Goal: Transaction & Acquisition: Obtain resource

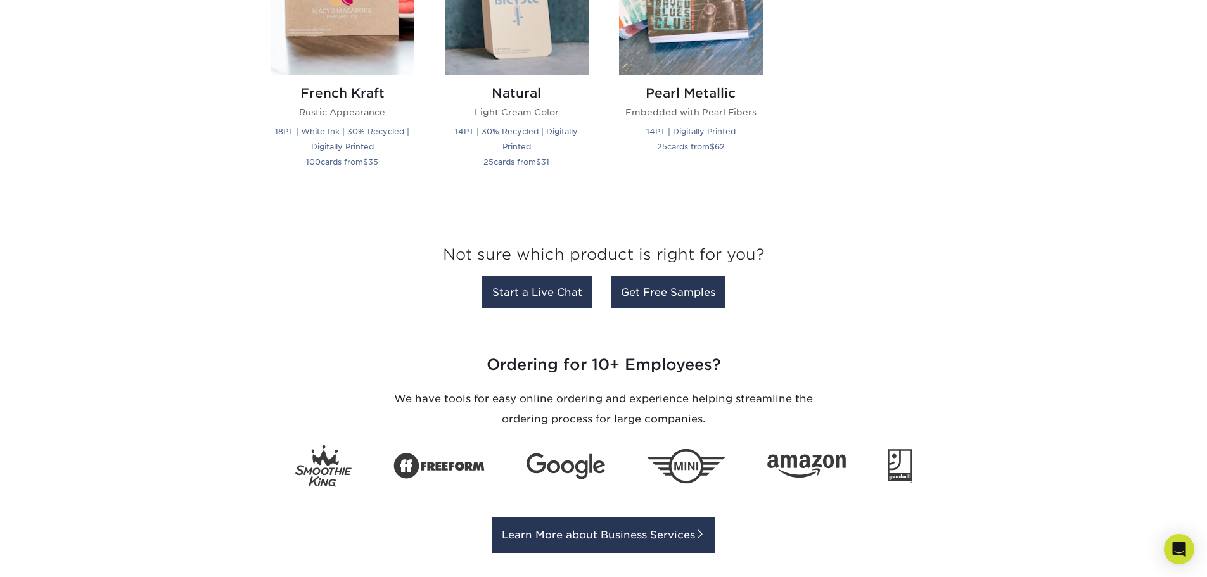
scroll to position [1710, 0]
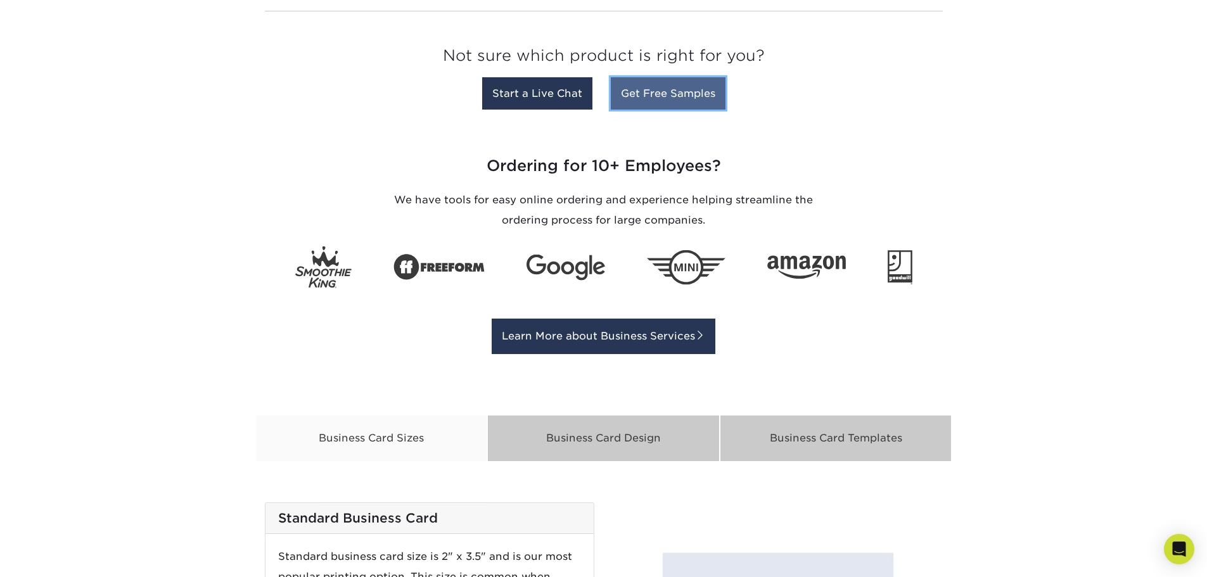
click at [658, 92] on link "Get Free Samples" at bounding box center [668, 93] width 115 height 32
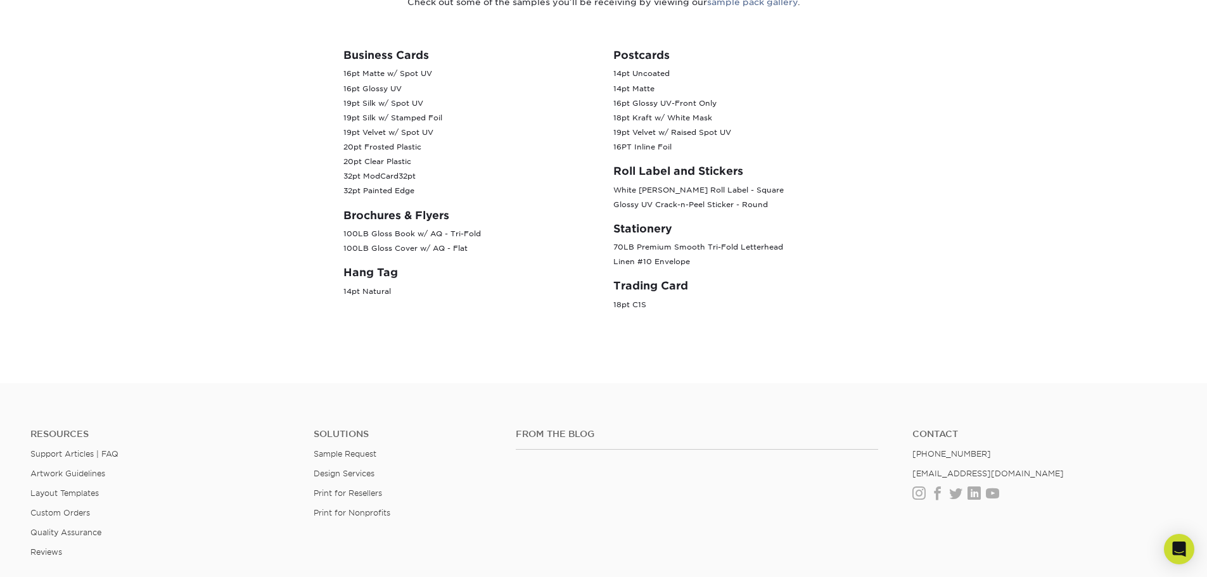
scroll to position [317, 0]
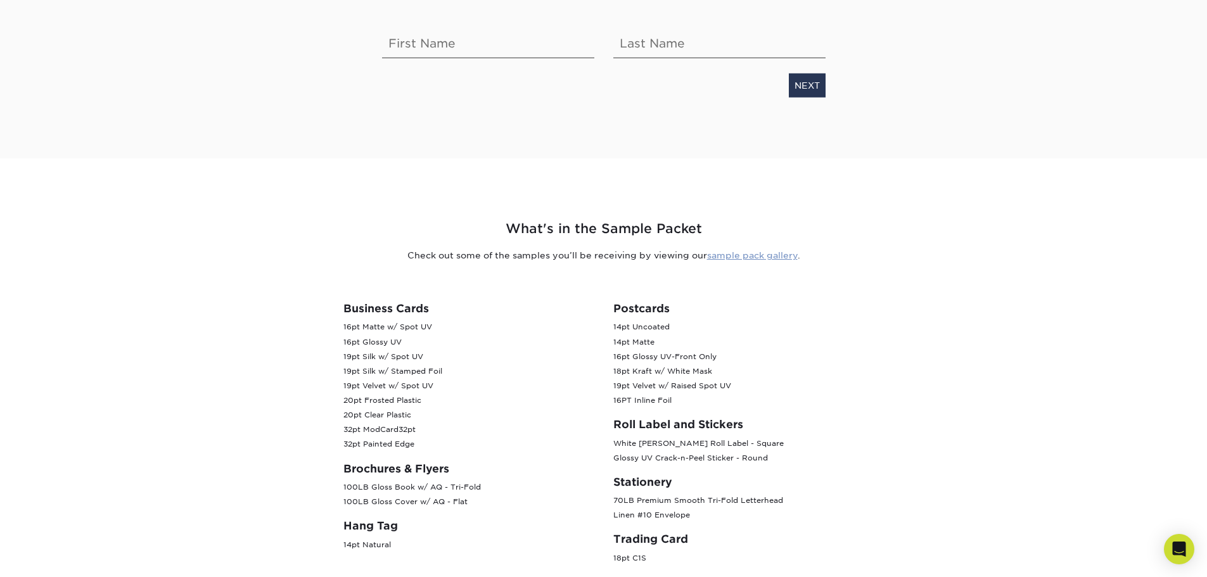
click at [783, 258] on link "sample pack gallery" at bounding box center [752, 255] width 91 height 10
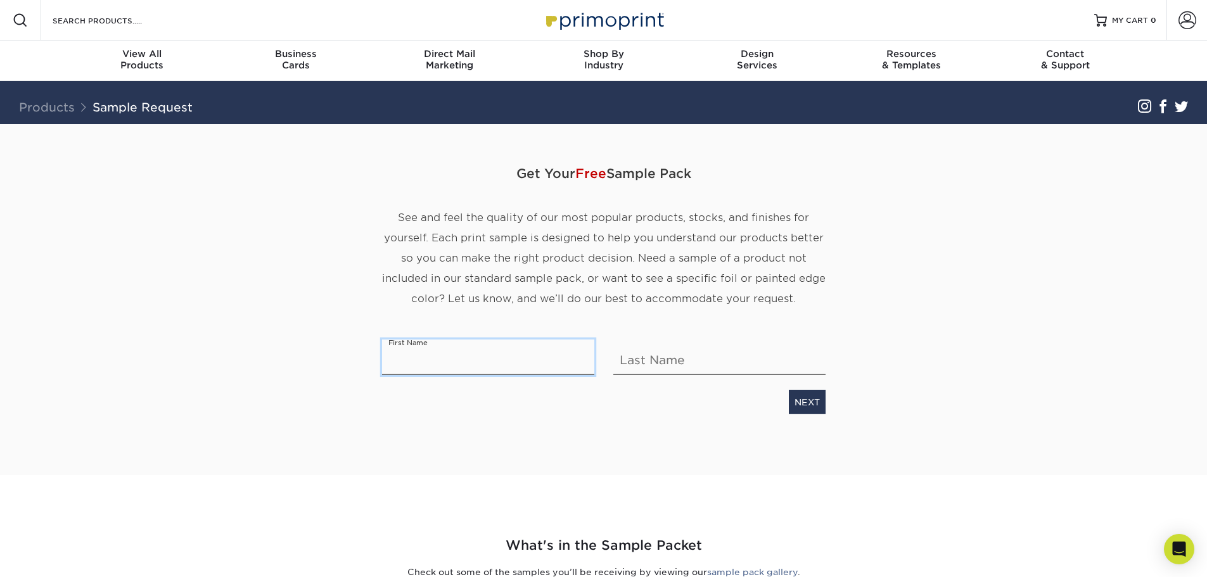
click at [542, 372] on input "text" at bounding box center [488, 356] width 212 height 35
type input "SpeedPro"
type input "Spring"
click at [809, 399] on link "NEXT" at bounding box center [807, 402] width 37 height 24
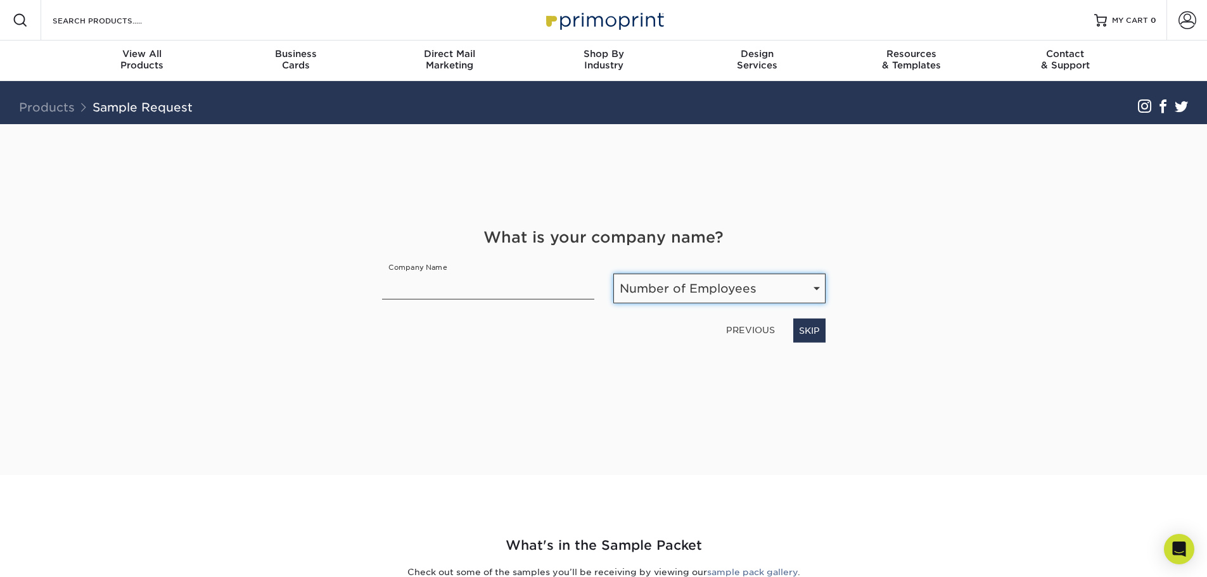
click at [670, 298] on select "Number of Employees Self-employed 1-10 employees 11-50 employees 51-200 employe…" at bounding box center [719, 289] width 212 height 30
select select "1-10"
click at [613, 274] on select "Number of Employees Self-employed 1-10 employees 11-50 employees 51-200 employe…" at bounding box center [719, 289] width 212 height 30
click at [483, 288] on input "text" at bounding box center [488, 281] width 212 height 35
type input "SpeedPro Silver Spring"
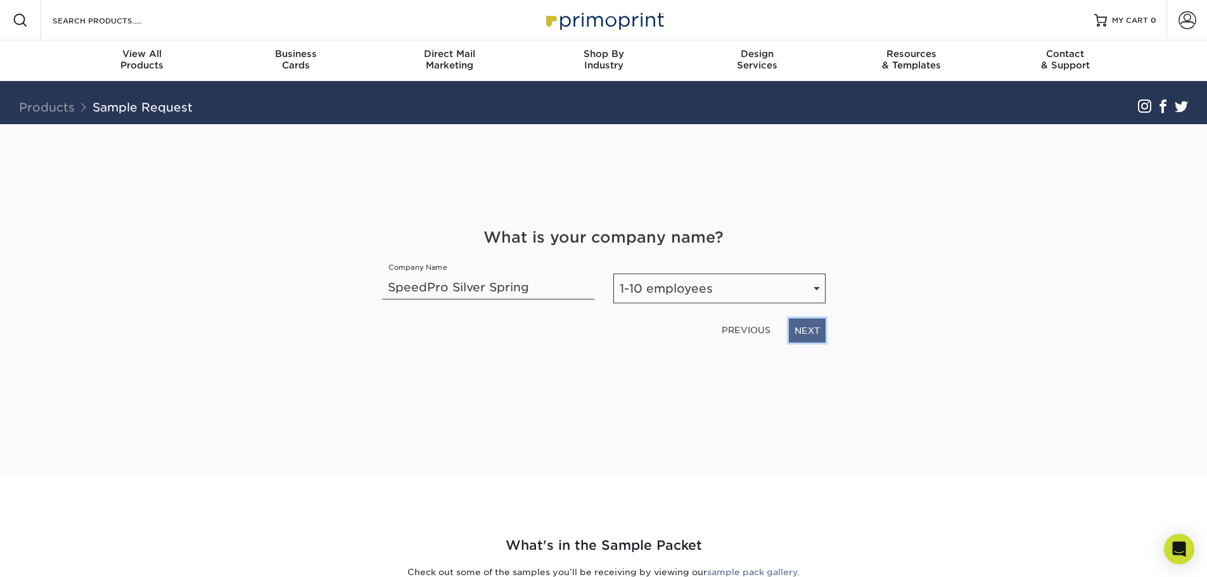
click at [796, 341] on link "NEXT" at bounding box center [807, 331] width 37 height 24
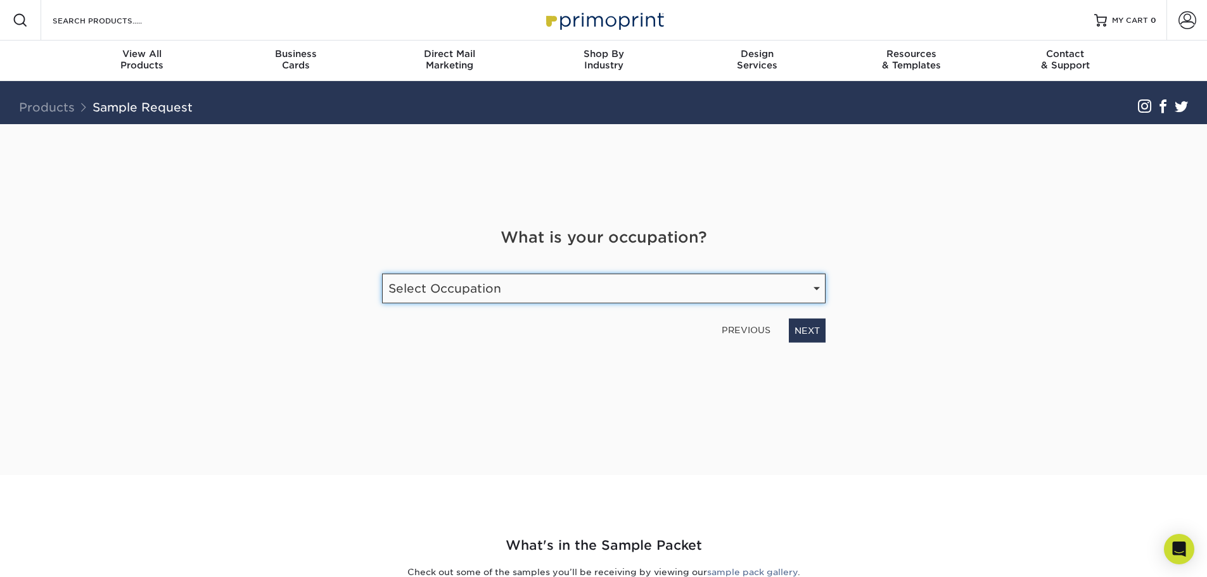
click at [709, 296] on select "Select Occupation Agency Automotive Blogger Cleaning Services Construction Educ…" at bounding box center [603, 289] width 443 height 30
select select "Print"
click at [382, 274] on select "Select Occupation Agency Automotive Blogger Cleaning Services Construction Educ…" at bounding box center [603, 289] width 443 height 30
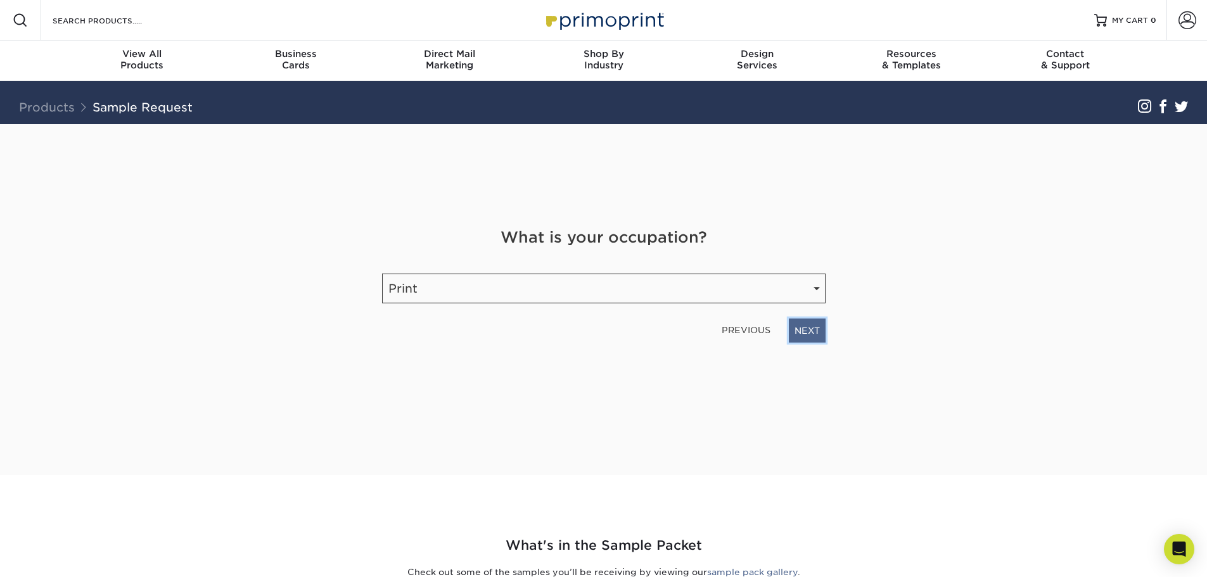
click at [792, 332] on link "NEXT" at bounding box center [807, 331] width 37 height 24
click at [594, 288] on input "email" at bounding box center [526, 283] width 289 height 35
type input "marketingsilverspring@speedpro.com"
type input "3015887733"
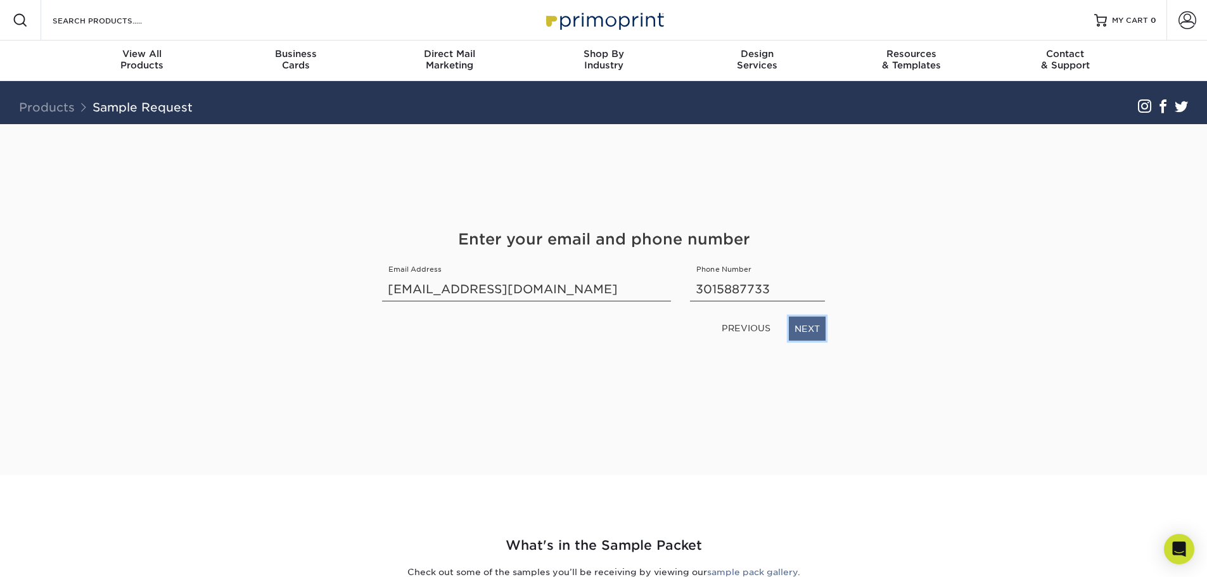
click at [808, 327] on link "NEXT" at bounding box center [807, 329] width 37 height 24
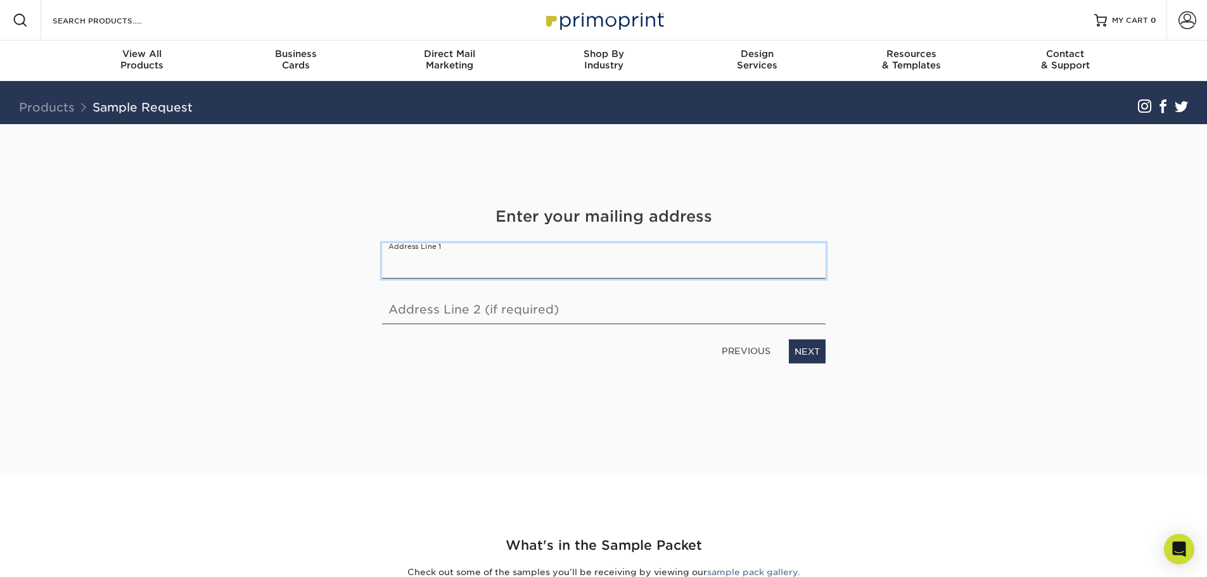
click at [727, 270] on input "text" at bounding box center [603, 260] width 443 height 35
type input "2251 Distribution Circle"
click at [813, 350] on link "NEXT" at bounding box center [807, 351] width 37 height 24
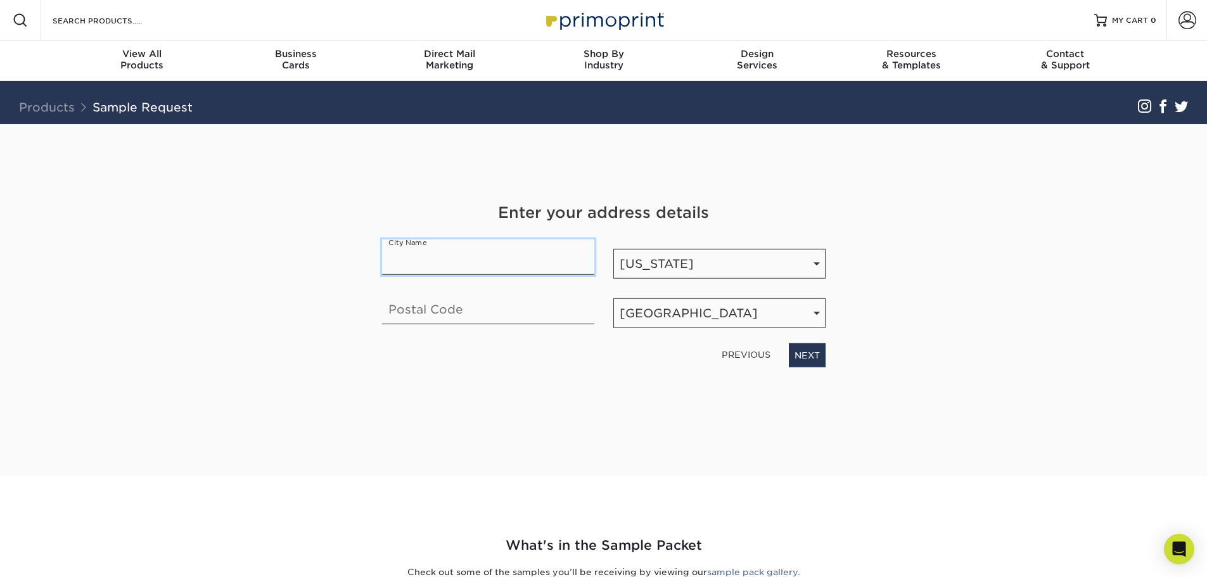
click at [552, 264] on input "text" at bounding box center [488, 256] width 212 height 35
type input "Silver Spring"
type input "20910"
click at [805, 356] on link "NEXT" at bounding box center [807, 355] width 37 height 24
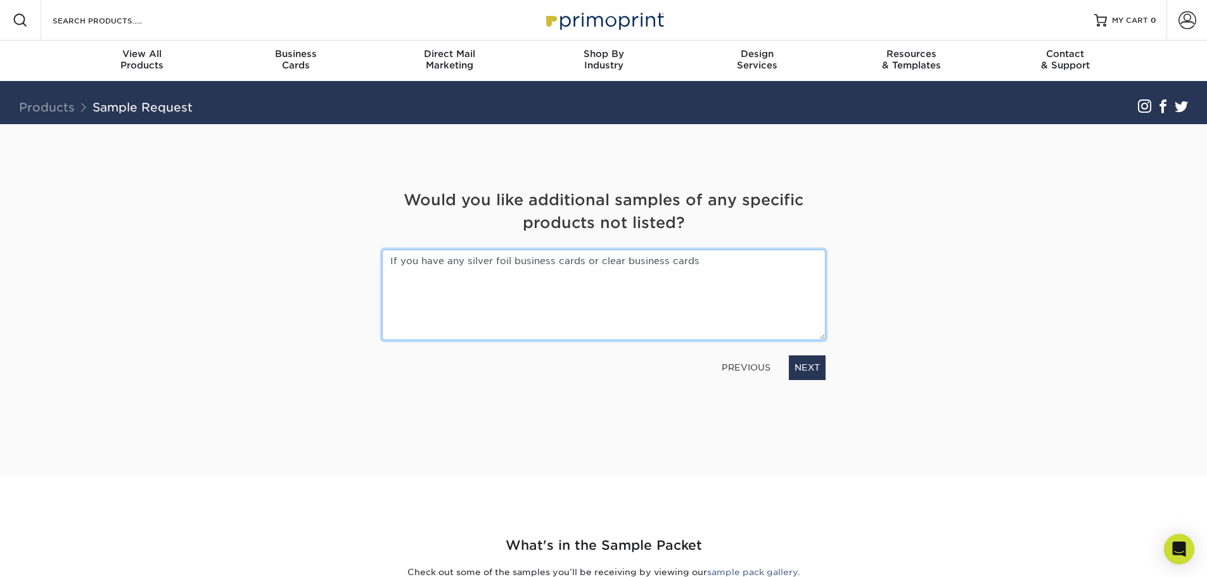
click at [490, 260] on textarea "If you have any silver foil business cards or clear business cards" at bounding box center [603, 295] width 443 height 91
click at [635, 258] on textarea "If you have any silver and gold foil business cards or clear business cards" at bounding box center [603, 295] width 443 height 91
type textarea "If you have any silver and gold foil business cards and clear business cards"
click at [790, 367] on link "NEXT" at bounding box center [807, 367] width 37 height 24
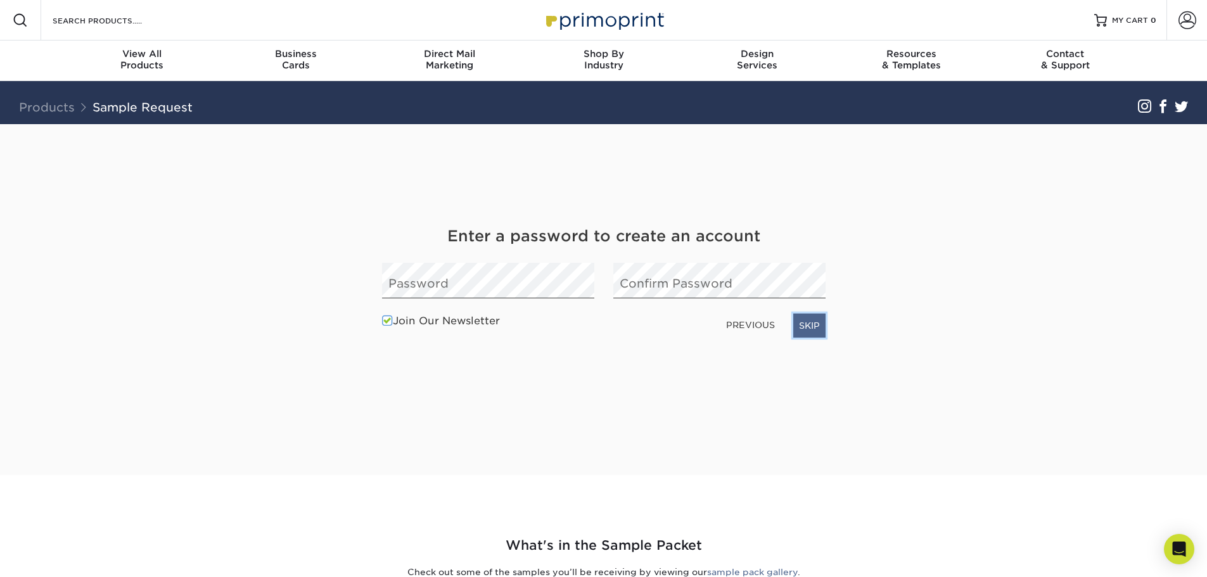
click at [821, 335] on link "SKIP" at bounding box center [809, 326] width 32 height 24
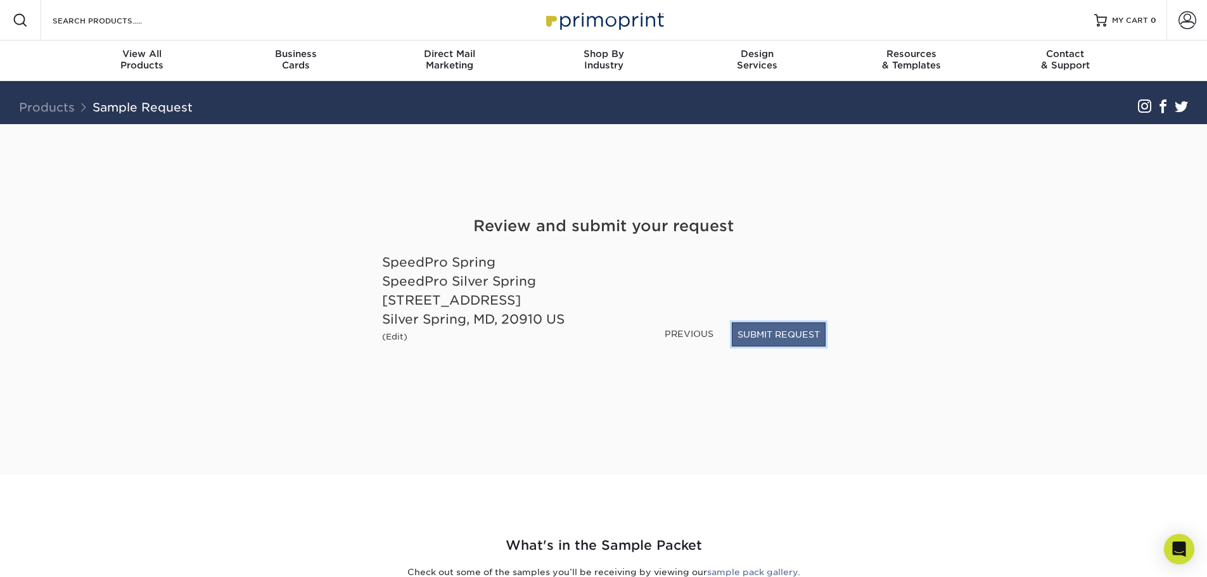
click at [775, 338] on button "SUBMIT REQUEST" at bounding box center [779, 334] width 94 height 24
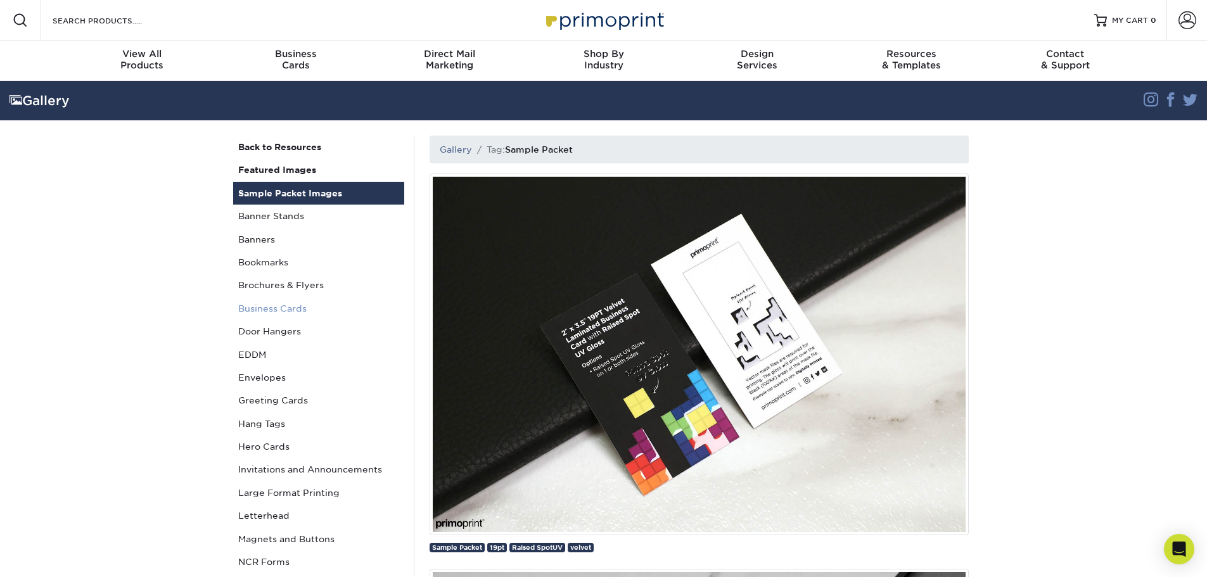
click at [288, 302] on link "Business Cards" at bounding box center [318, 308] width 171 height 23
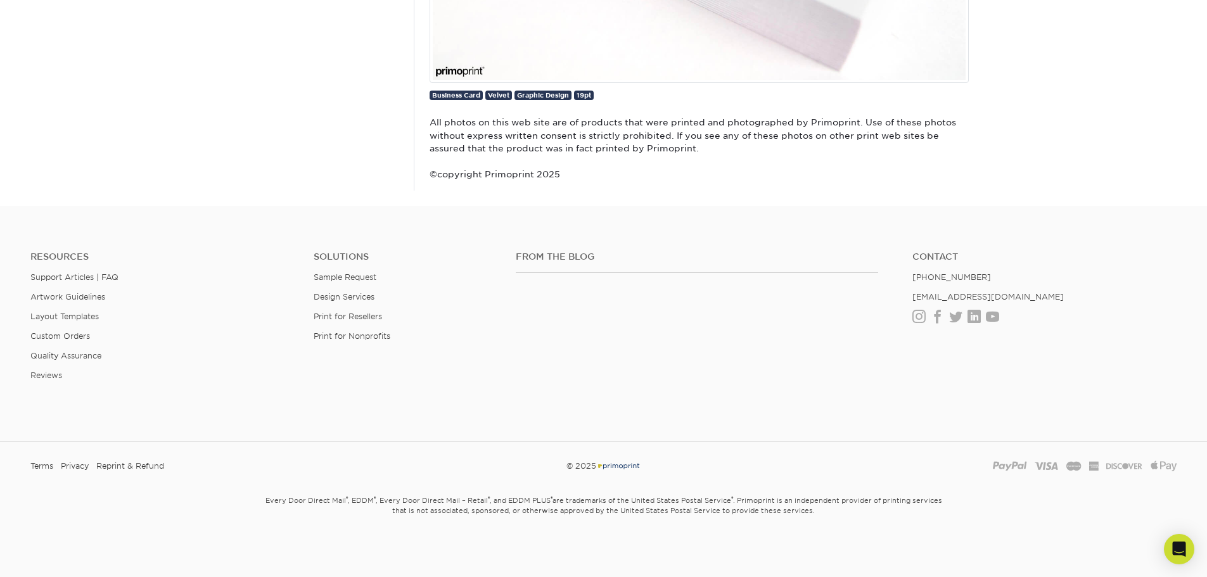
scroll to position [30255, 0]
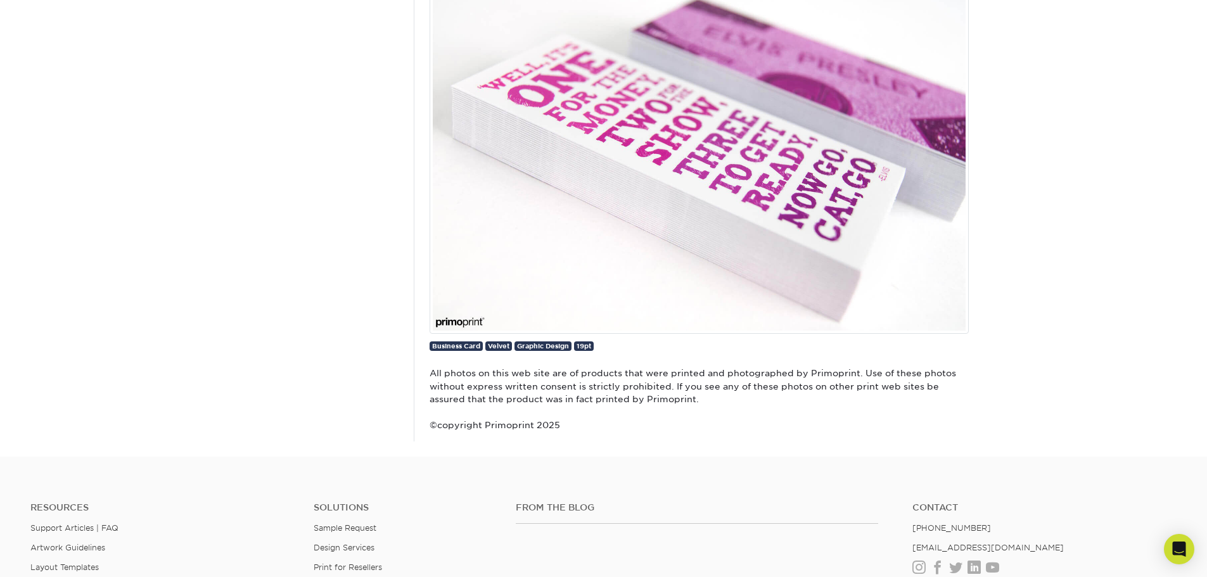
click at [894, 276] on img at bounding box center [698, 153] width 539 height 362
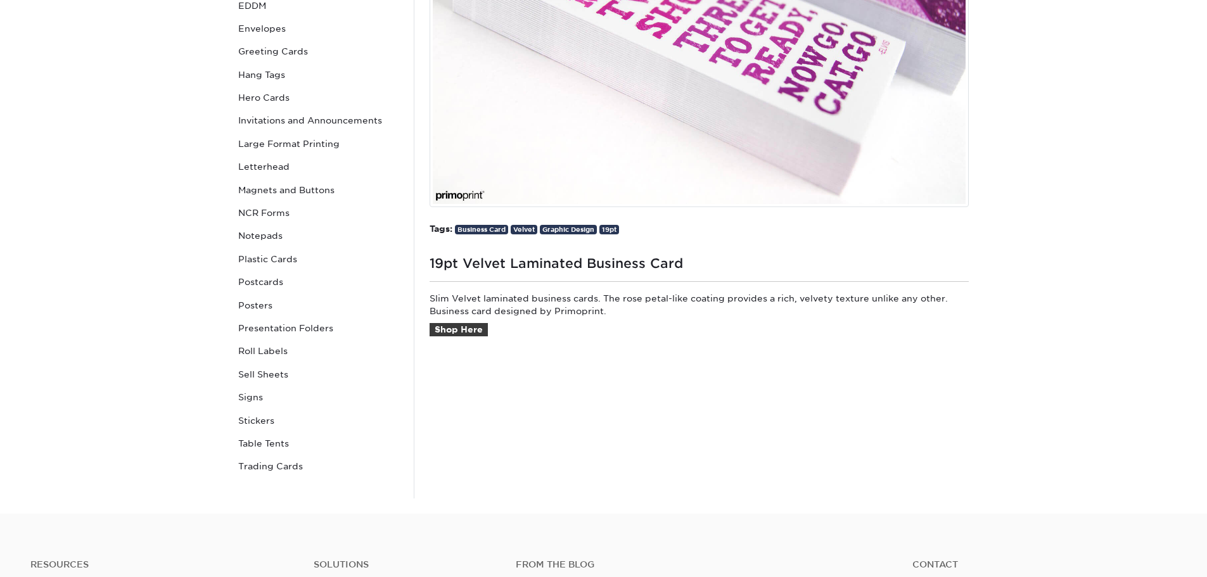
scroll to position [149, 0]
